Goal: Task Accomplishment & Management: Manage account settings

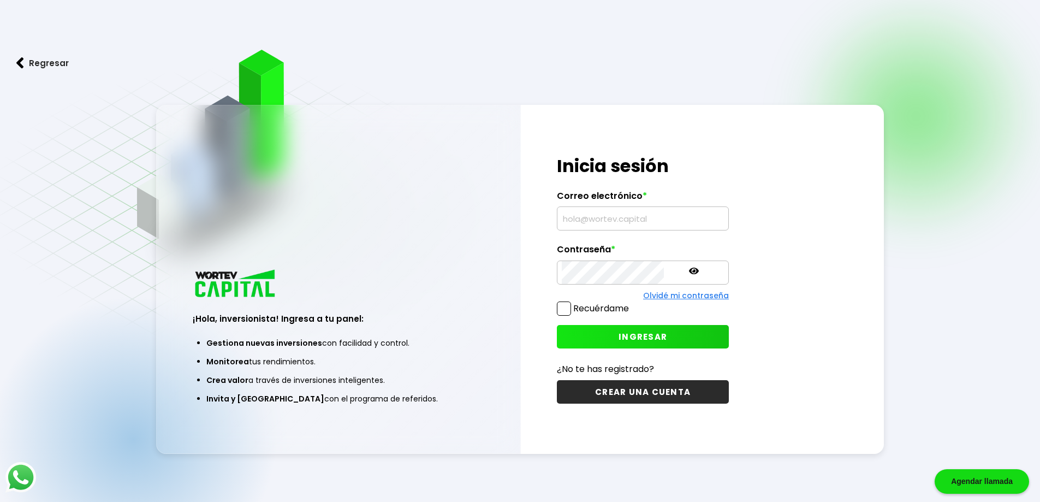
type input "[EMAIL_ADDRESS][DOMAIN_NAME]"
click at [618, 335] on span "INGRESAR" at bounding box center [642, 336] width 49 height 11
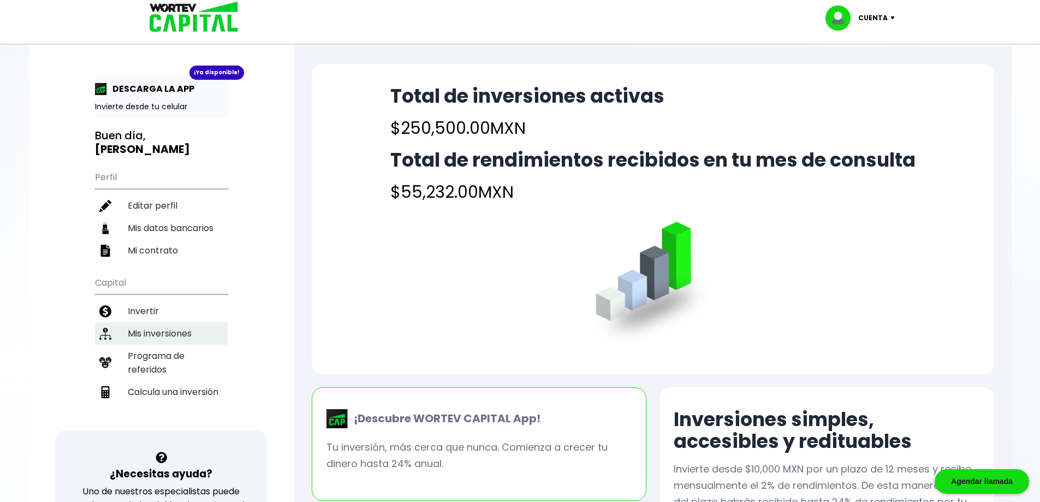
click at [178, 322] on li "Mis inversiones" at bounding box center [161, 333] width 133 height 22
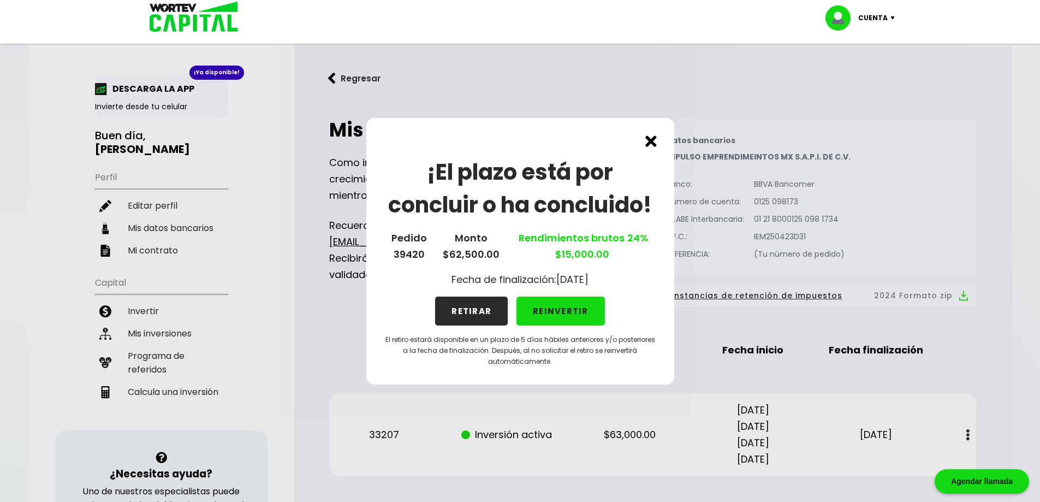
click at [484, 306] on button "RETIRAR" at bounding box center [471, 310] width 73 height 29
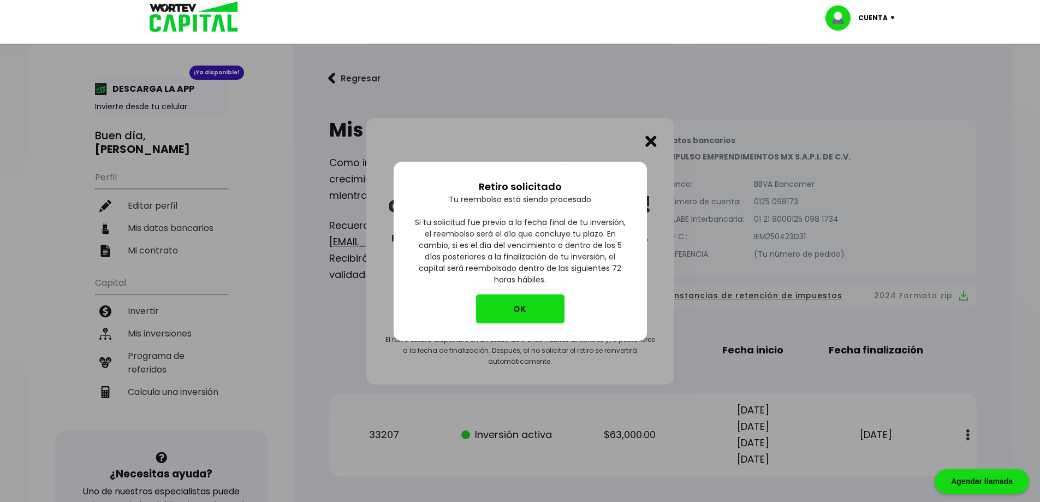
click at [513, 306] on button "OK" at bounding box center [520, 308] width 88 height 29
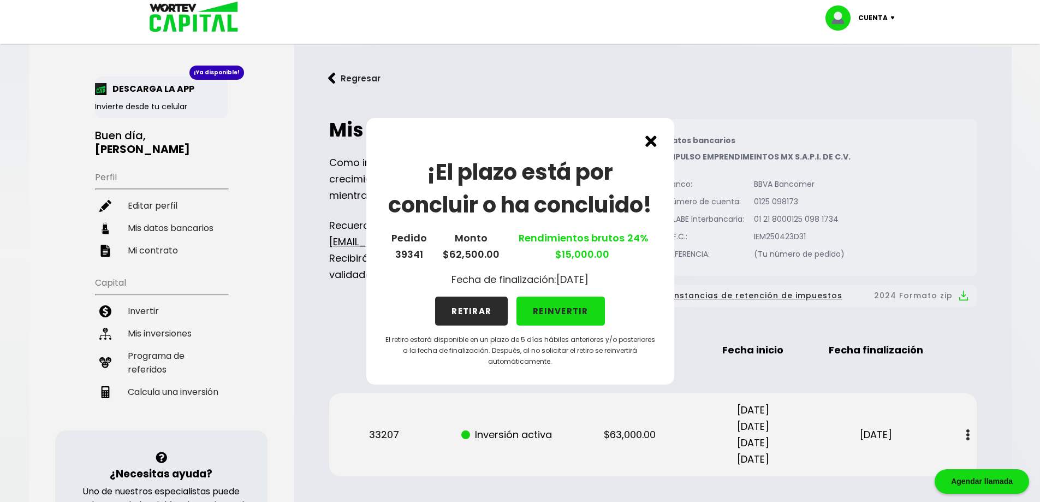
click at [471, 312] on button "RETIRAR" at bounding box center [471, 310] width 73 height 29
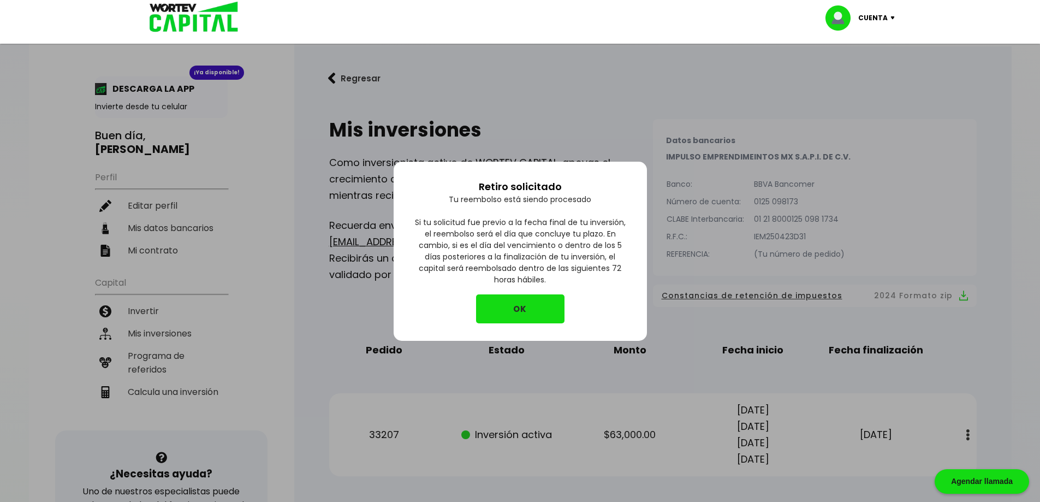
click at [535, 310] on button "OK" at bounding box center [520, 308] width 88 height 29
